Goal: Transaction & Acquisition: Obtain resource

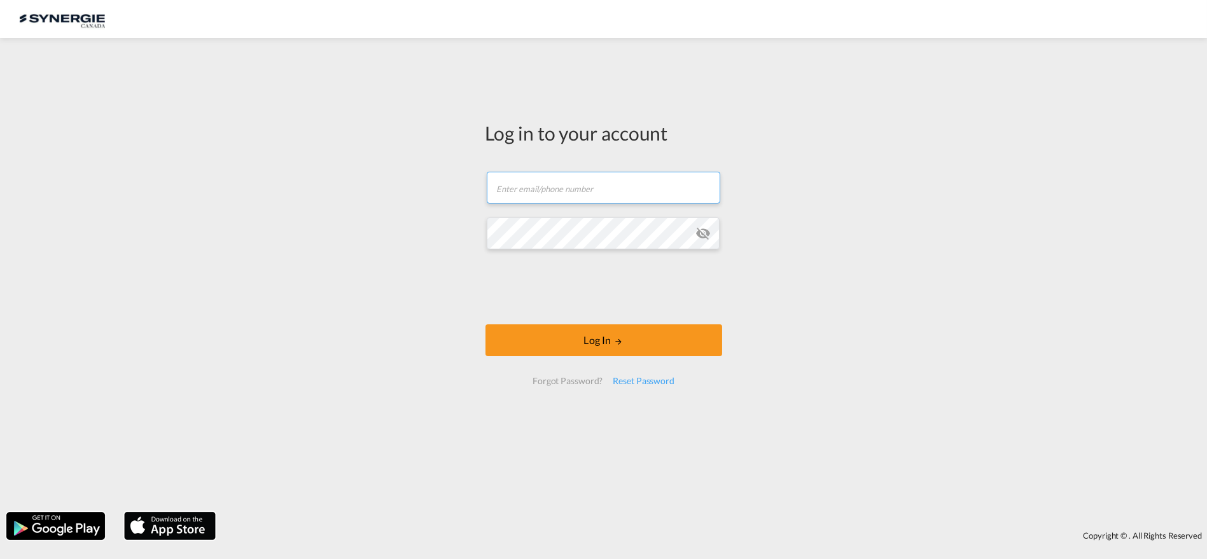
type input "k.mercier@gosynergie.com"
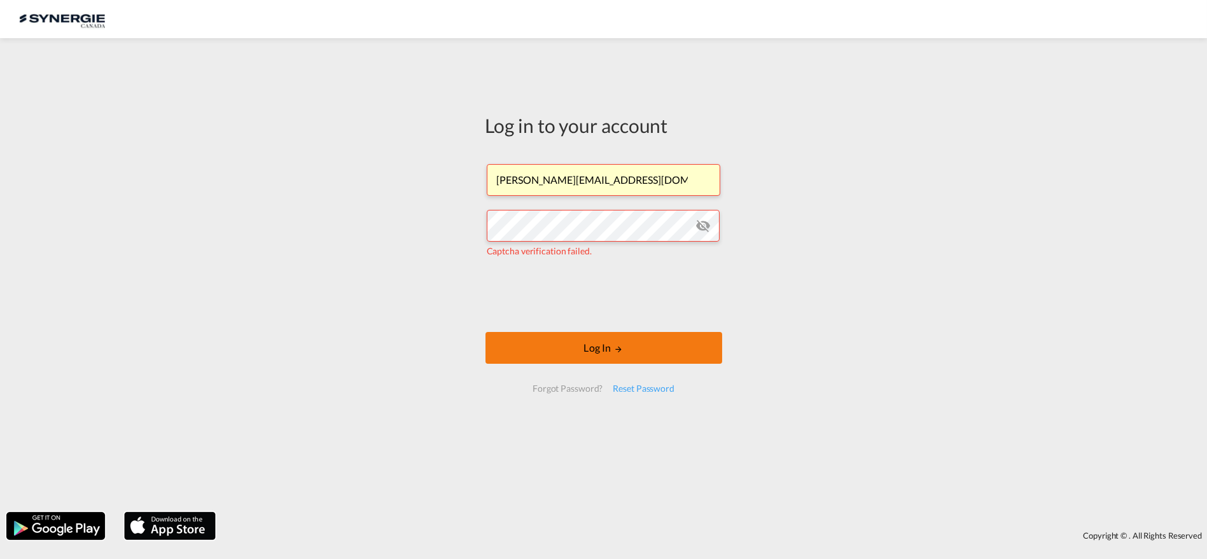
click at [612, 352] on button "Log In" at bounding box center [603, 348] width 237 height 32
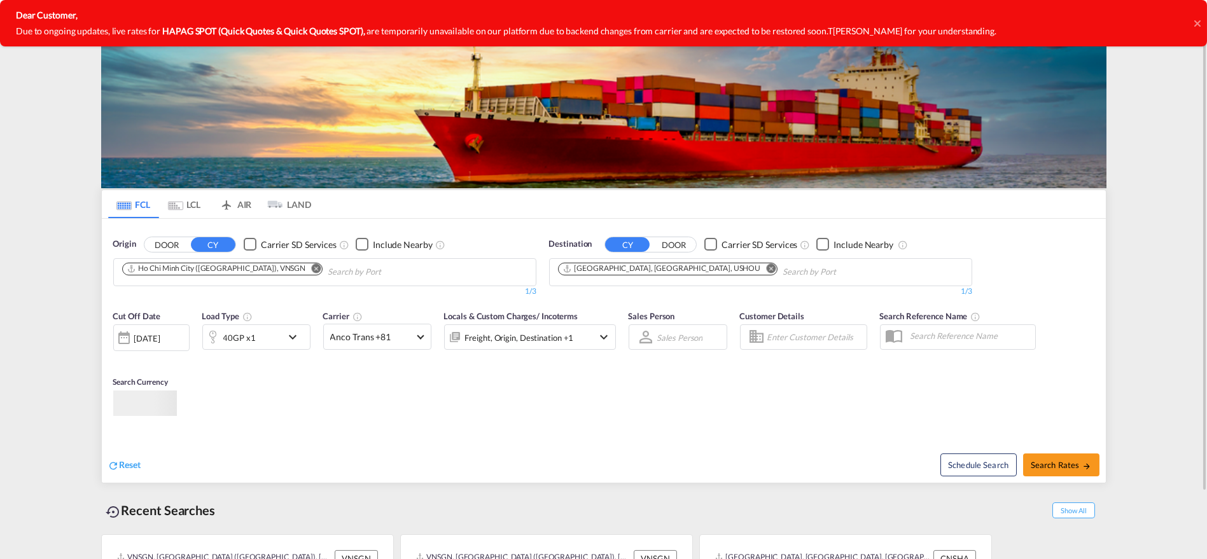
click at [1108, 16] on div "Dear Customer, Due to ongoing updates, live rates for HAPAG SPOT (Quick Quotes …" at bounding box center [588, 23] width 1177 height 46
click at [1198, 18] on icon at bounding box center [1197, 23] width 6 height 10
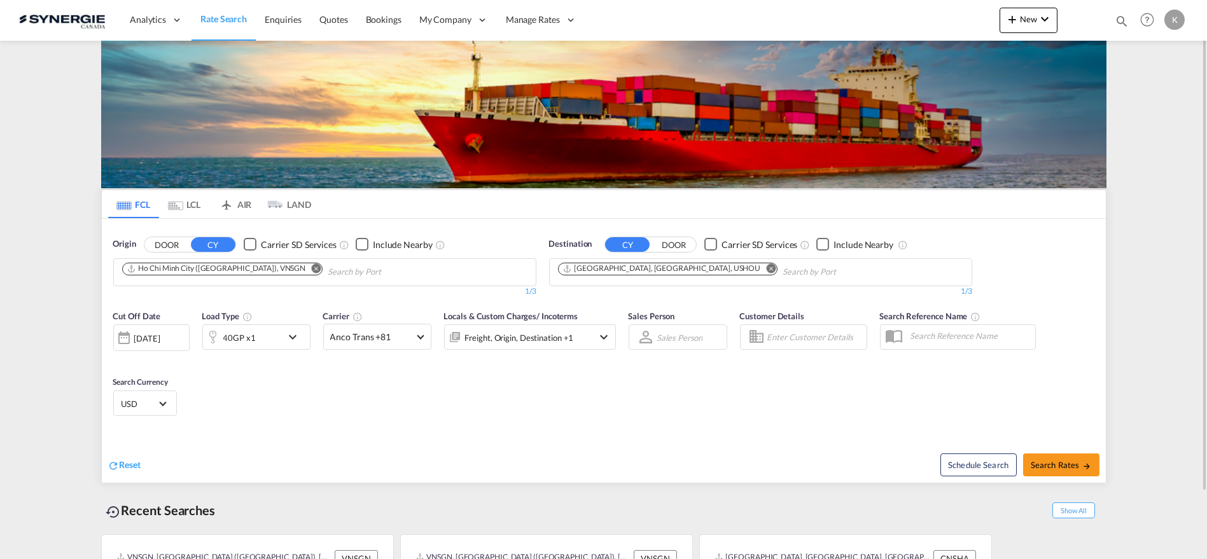
click at [1132, 18] on div "Bookings Quotes Enquiries Help Resources Product Release K My Profile Logout" at bounding box center [1147, 19] width 81 height 39
click at [1122, 18] on md-icon "icon-magnify" at bounding box center [1121, 21] width 14 height 14
click at [918, 20] on select "Bookings Quotes Enquiries" at bounding box center [919, 21] width 60 height 23
select select "Quotes"
click at [889, 10] on select "Bookings Quotes Enquiries" at bounding box center [919, 21] width 60 height 23
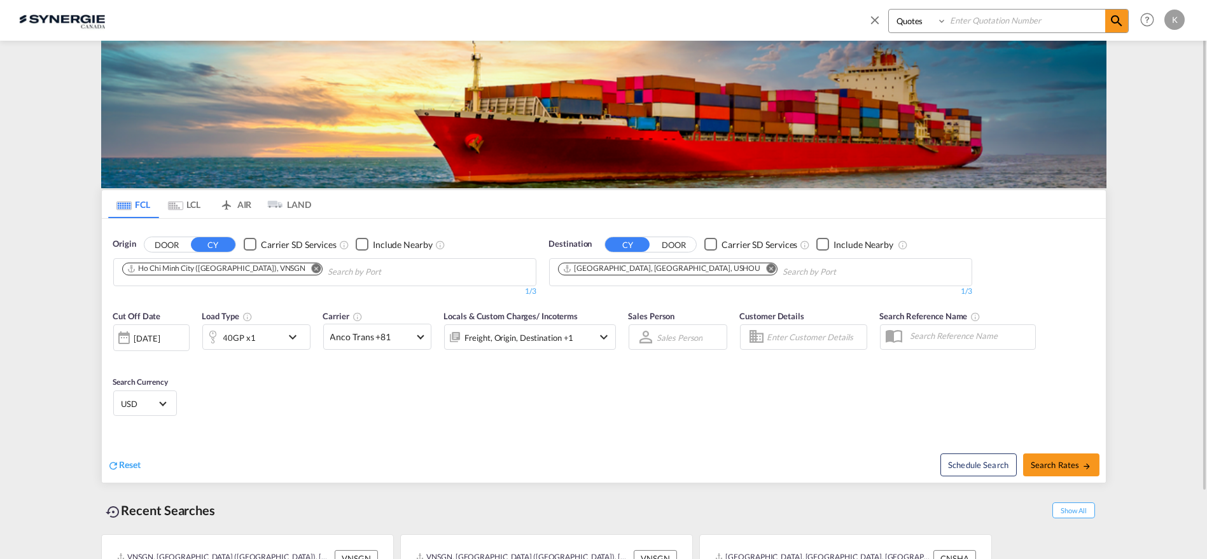
click at [971, 22] on input at bounding box center [1025, 21] width 158 height 22
type input "14260"
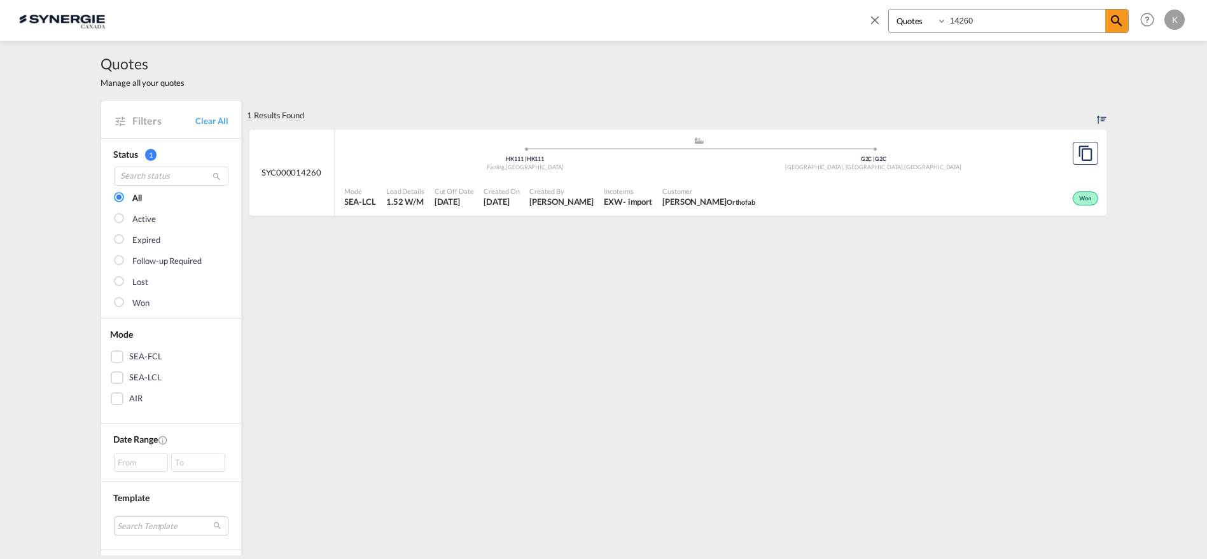
click at [777, 172] on div ".a{fill:#aaa8ad;} .a{fill:#aaa8ad;} HK111 | HK111 Fanling , Hong Kong G2C | G2C…" at bounding box center [699, 155] width 709 height 38
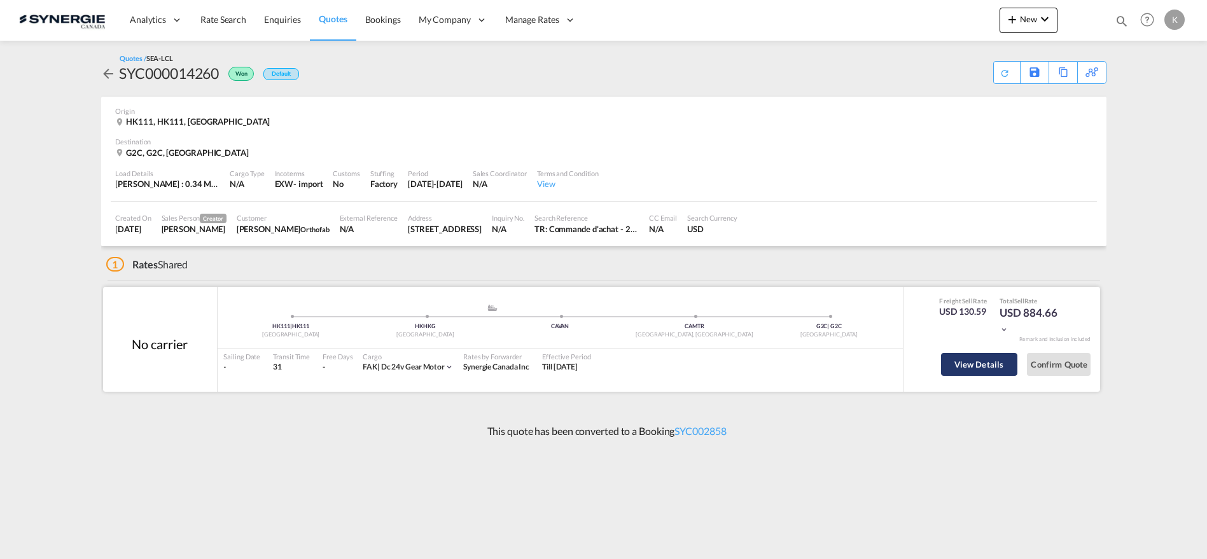
click at [970, 359] on button "View Details" at bounding box center [979, 364] width 76 height 23
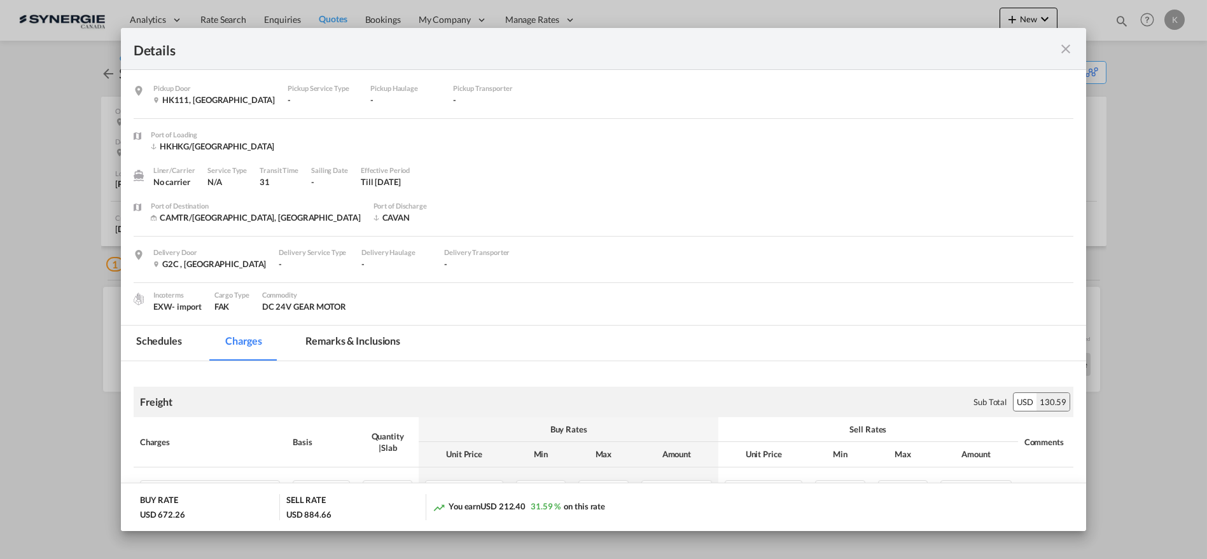
click at [1062, 50] on md-icon "icon-close fg-AAA8AD m-0 cursor" at bounding box center [1065, 48] width 15 height 15
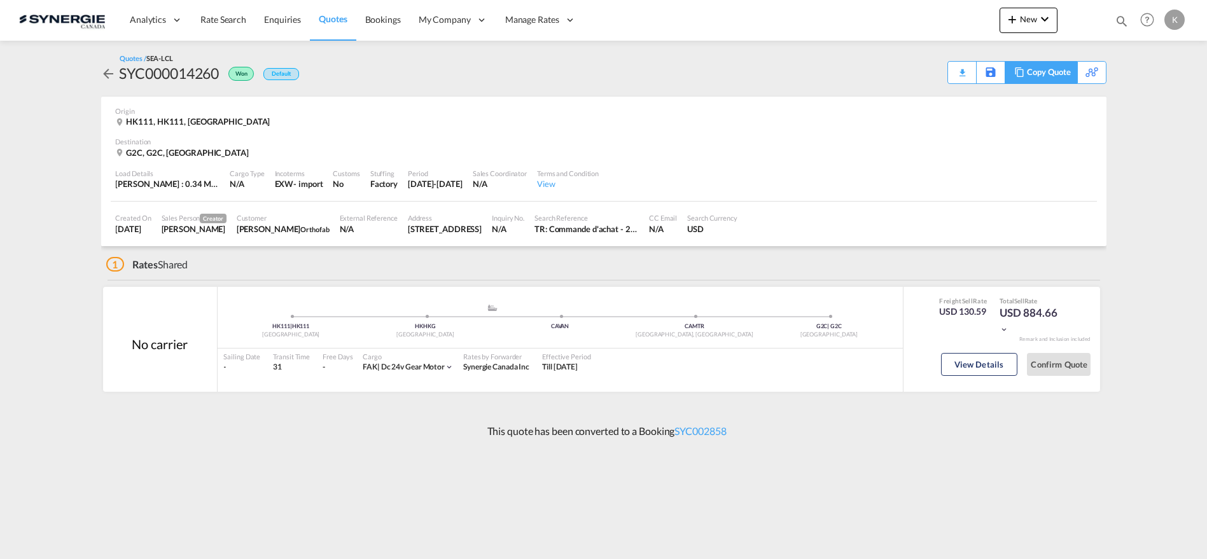
click at [1056, 73] on div "Copy Quote" at bounding box center [1048, 73] width 43 height 22
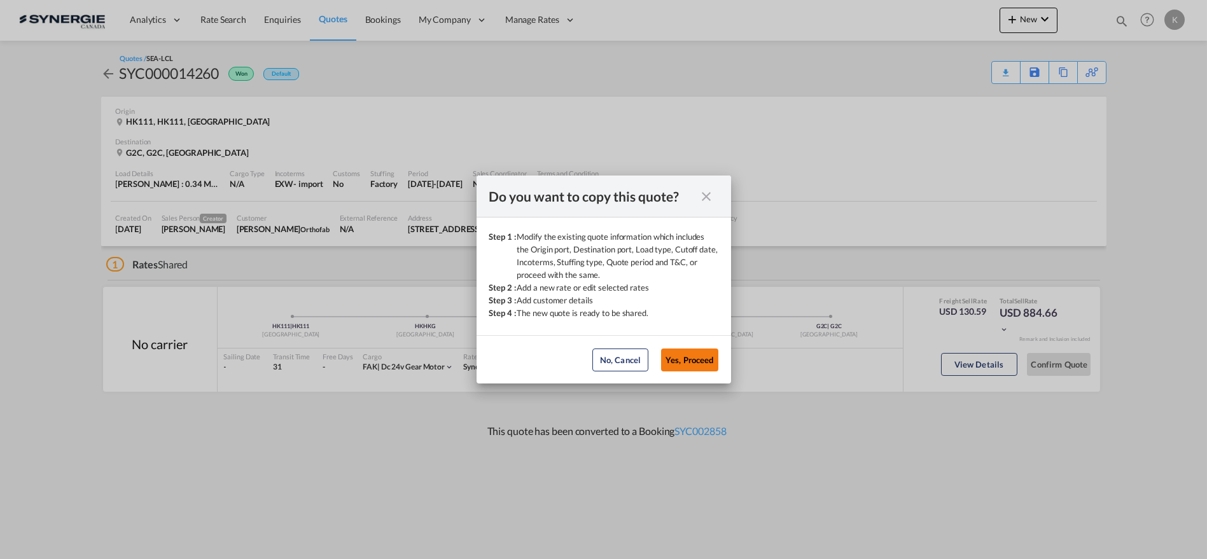
click at [692, 350] on button "Yes, Proceed" at bounding box center [689, 360] width 57 height 23
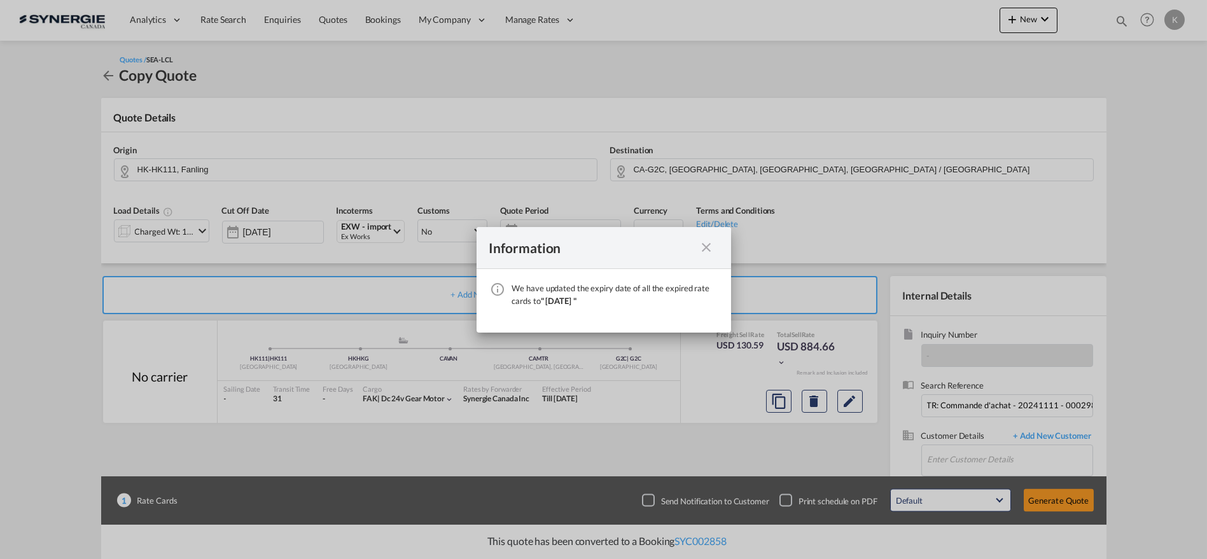
click at [704, 248] on md-icon "icon-close fg-AAA8AD cursor" at bounding box center [706, 247] width 15 height 15
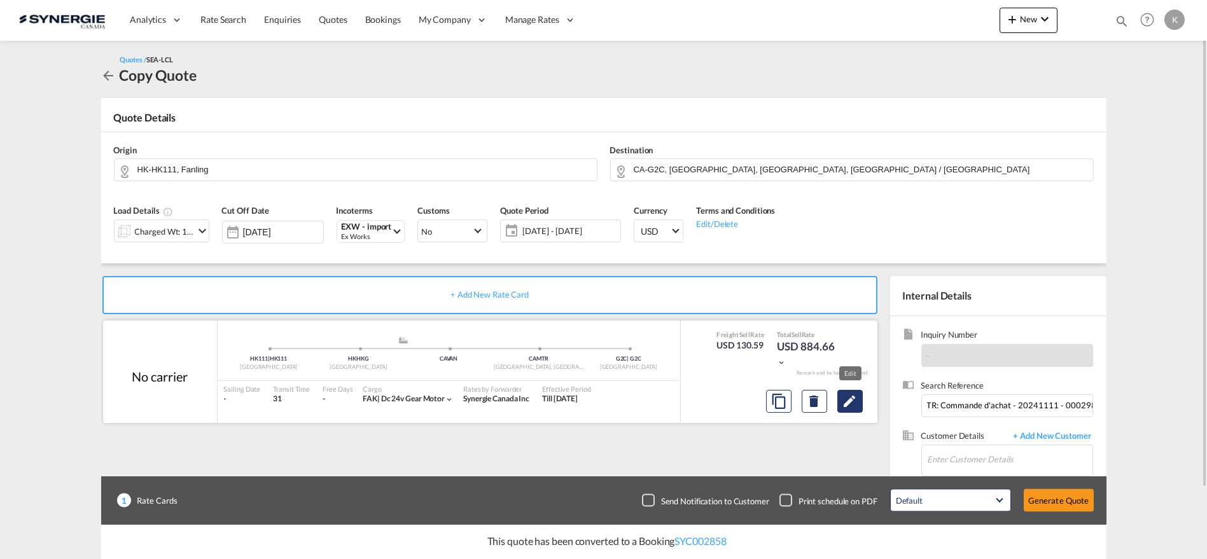
click at [847, 396] on md-icon "Edit" at bounding box center [849, 401] width 15 height 15
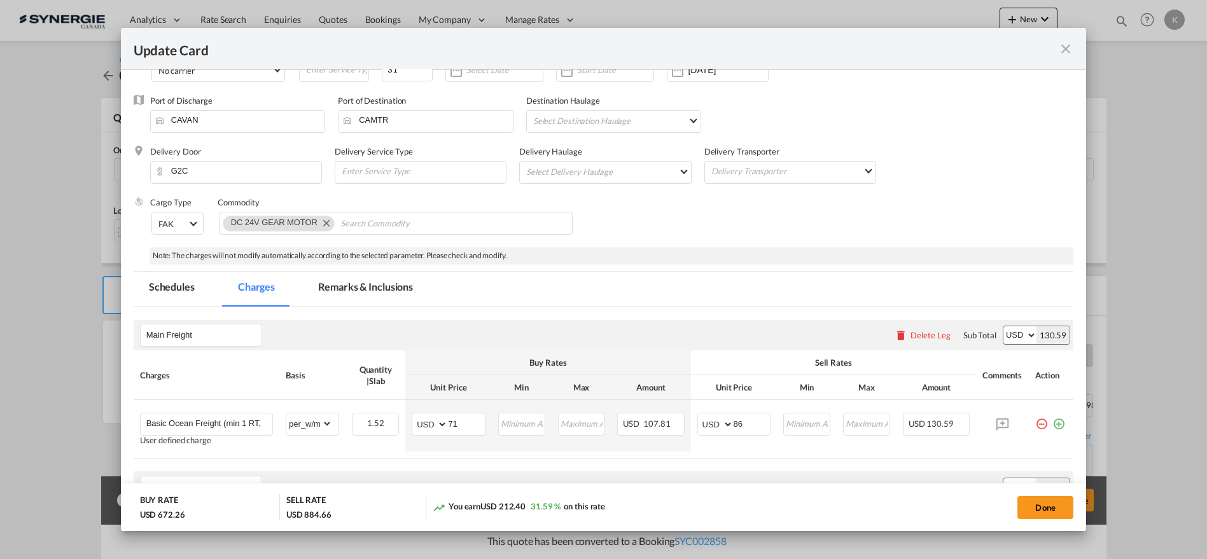
scroll to position [202, 0]
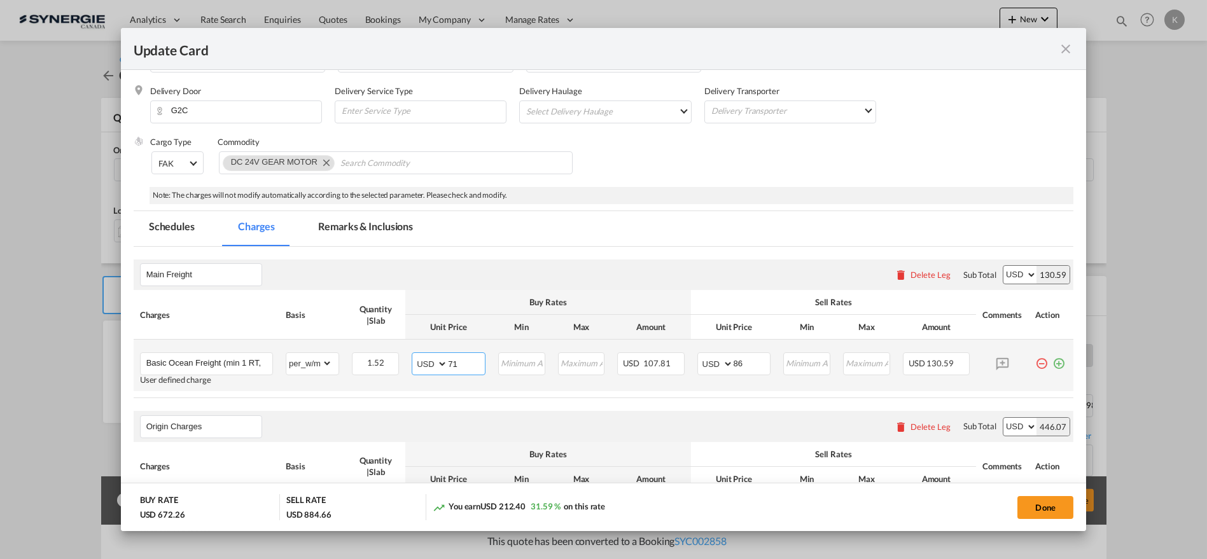
drag, startPoint x: 472, startPoint y: 359, endPoint x: 430, endPoint y: 363, distance: 42.1
click at [429, 363] on md-input-container "AED AFN ALL AMD ANG AOA ARS AUD AWG AZN BAM BBD BDT BGN BHD BIF BMD BND [PERSON…" at bounding box center [449, 363] width 74 height 23
type input "88"
drag, startPoint x: 727, startPoint y: 366, endPoint x: 705, endPoint y: 371, distance: 22.8
click at [709, 366] on md-input-container "AED AFN ALL AMD ANG AOA ARS AUD AWG AZN BAM BBD BDT BGN BHD BIF BMD BND [PERSON…" at bounding box center [734, 363] width 74 height 23
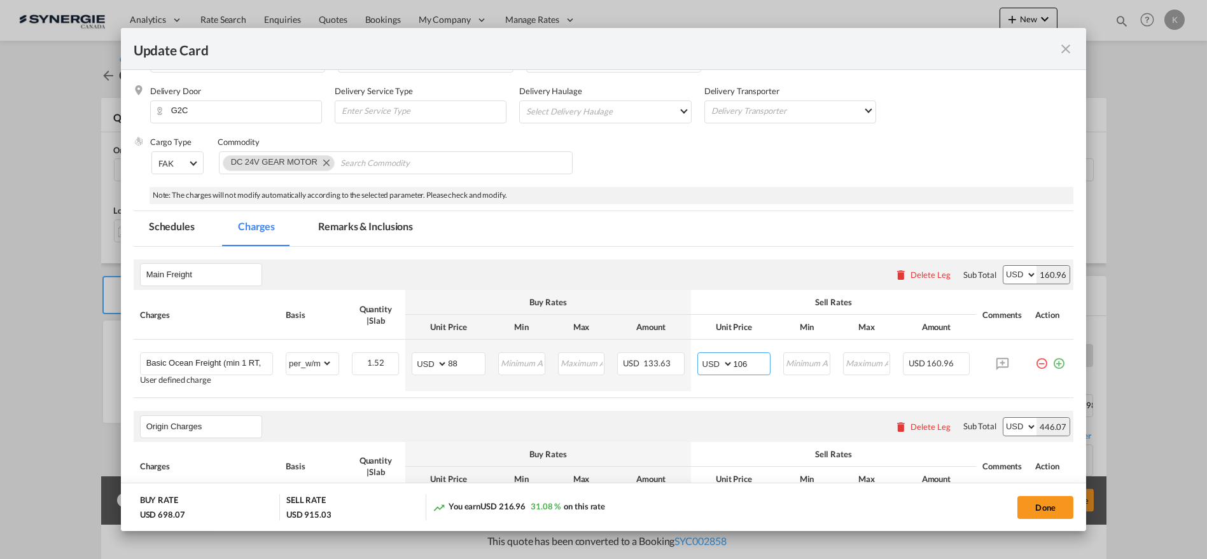
type input "106"
drag, startPoint x: 1037, startPoint y: 504, endPoint x: 1060, endPoint y: 504, distance: 22.3
click at [1037, 504] on button "Done" at bounding box center [1045, 507] width 56 height 23
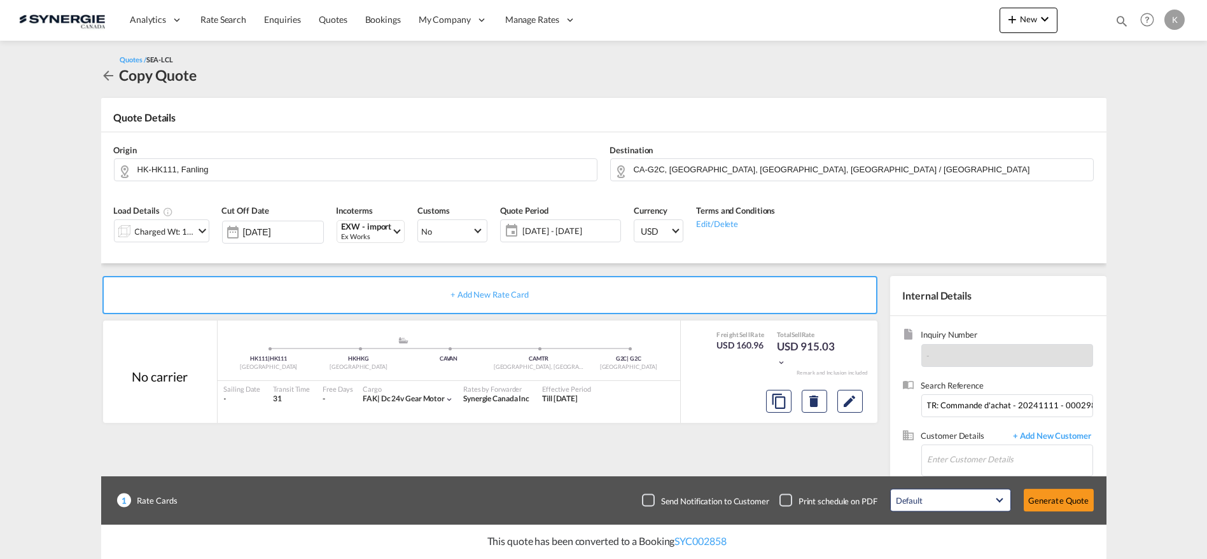
type input "[DATE]"
click at [955, 451] on input "Enter Customer Details" at bounding box center [1009, 459] width 165 height 29
click at [964, 393] on div "[PERSON_NAME] [PERSON_NAME].[PERSON_NAME]@ orthofab .com | [GEOGRAPHIC_DATA]" at bounding box center [1009, 393] width 166 height 34
type input "Orthofab, [PERSON_NAME], [PERSON_NAME][EMAIL_ADDRESS][PERSON_NAME][DOMAIN_NAME]"
click at [654, 499] on div "Checkbox No Ink" at bounding box center [648, 500] width 13 height 13
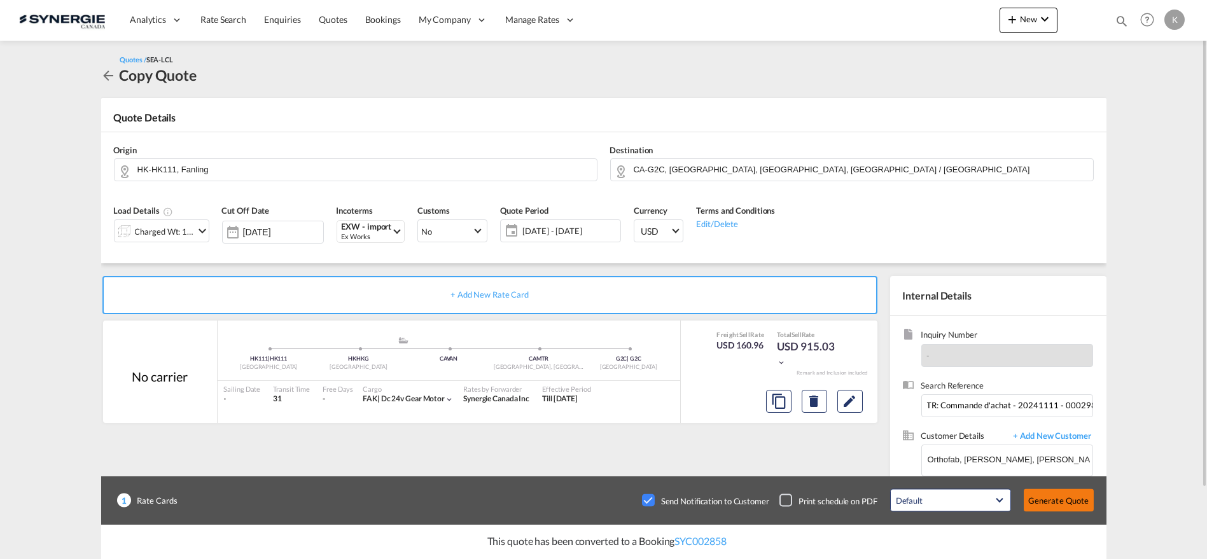
click at [1048, 499] on button "Generate Quote" at bounding box center [1058, 500] width 70 height 23
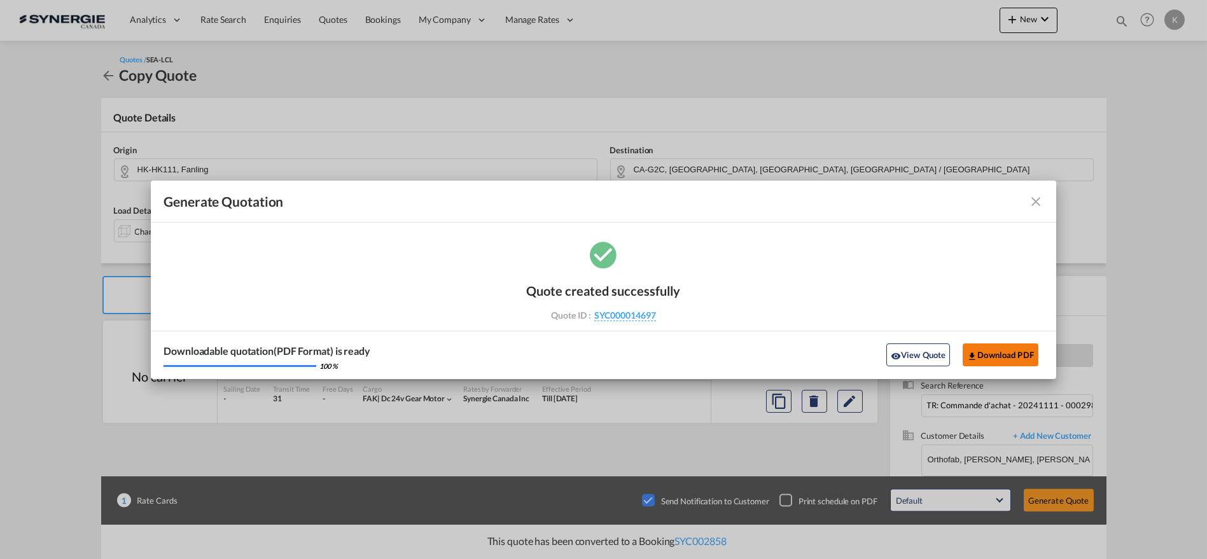
click at [988, 353] on button "Download PDF" at bounding box center [1000, 354] width 76 height 23
